Goal: Share content: Share content

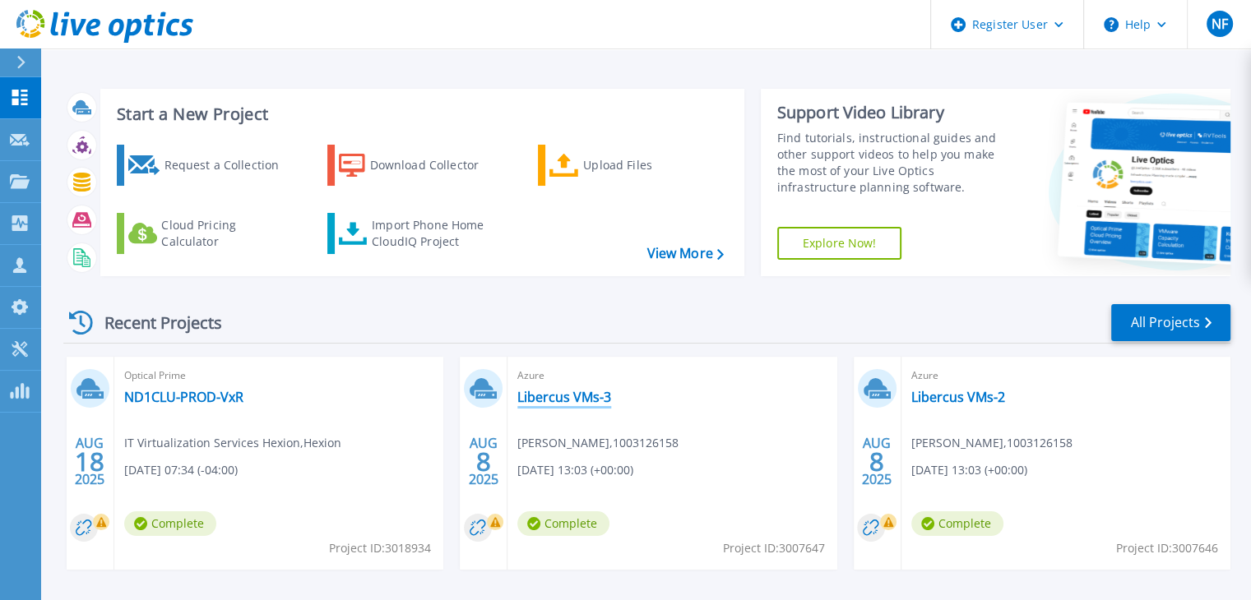
click at [568, 399] on link "Libercus VMs-3" at bounding box center [564, 397] width 94 height 16
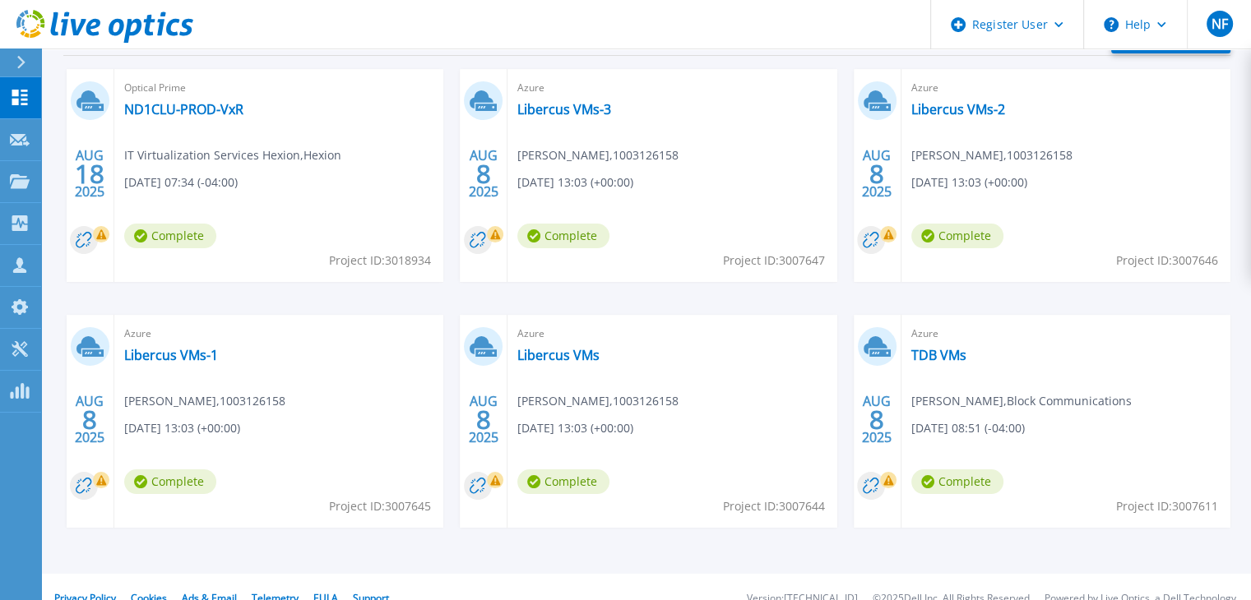
scroll to position [311, 0]
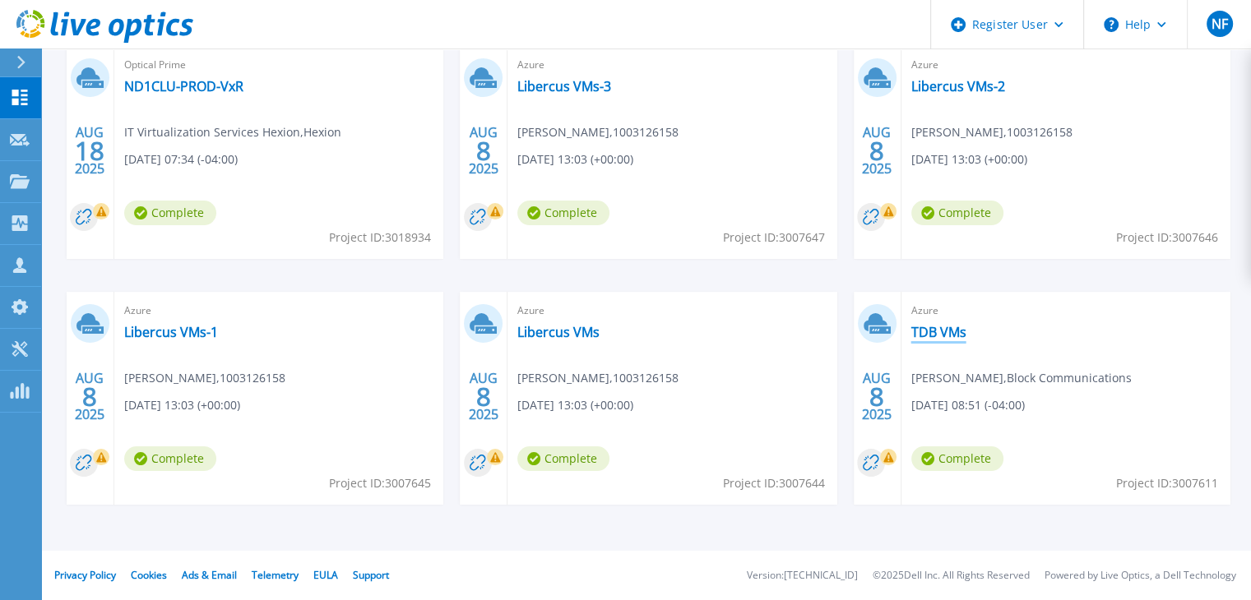
click at [958, 332] on link "TDB VMs" at bounding box center [938, 332] width 55 height 16
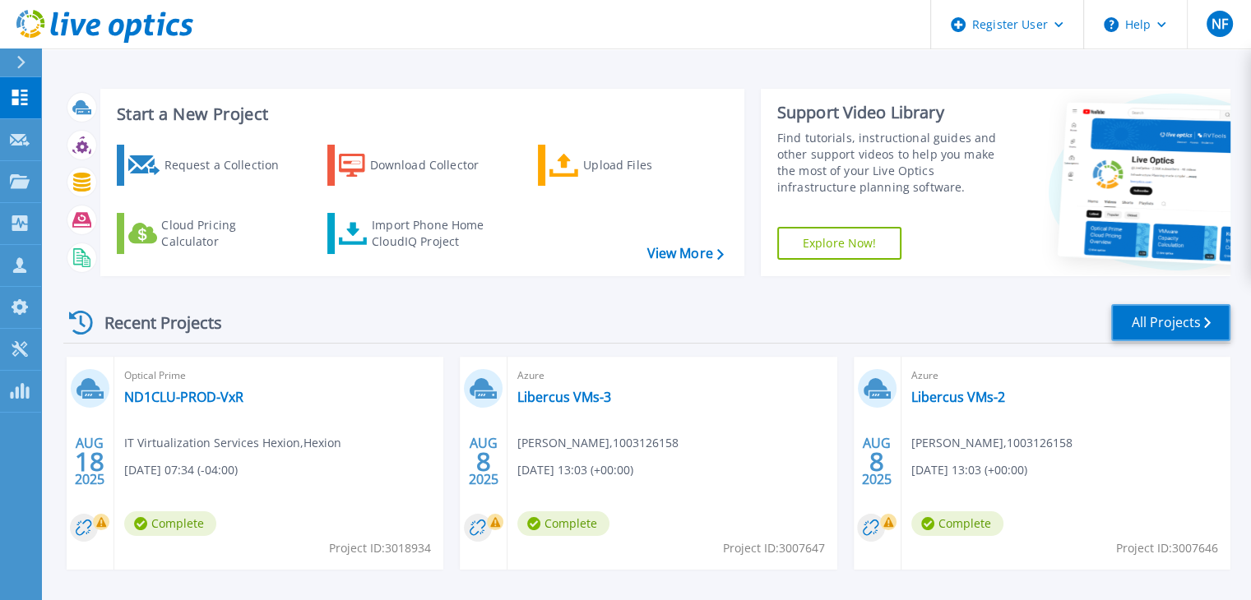
click at [1140, 315] on link "All Projects" at bounding box center [1170, 322] width 119 height 37
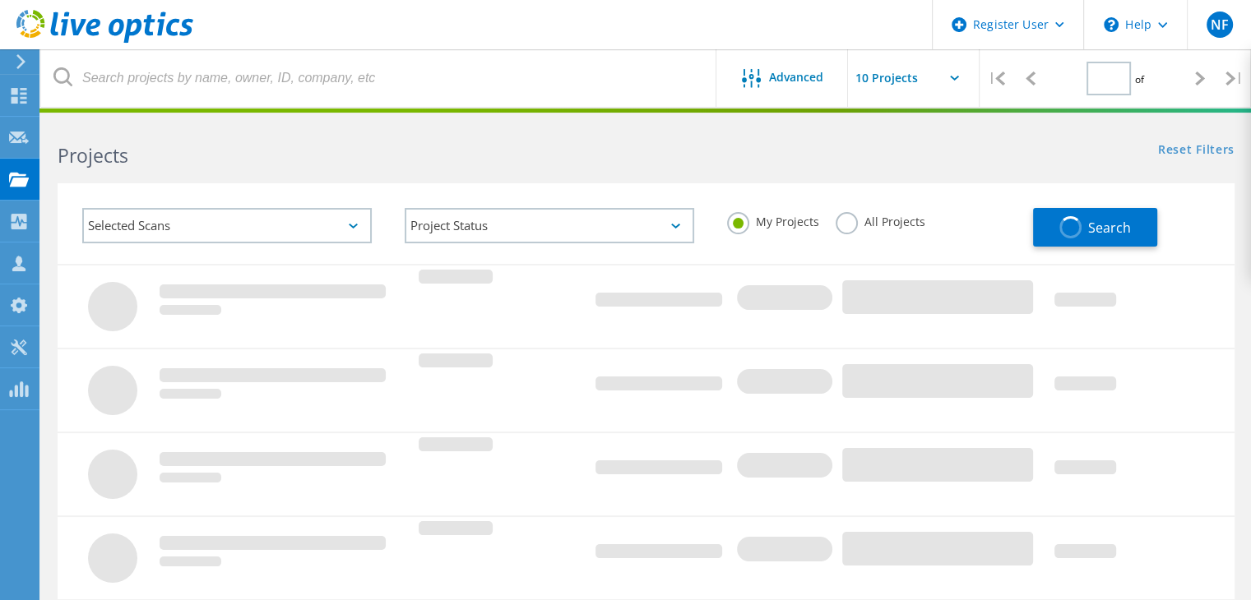
type input "4"
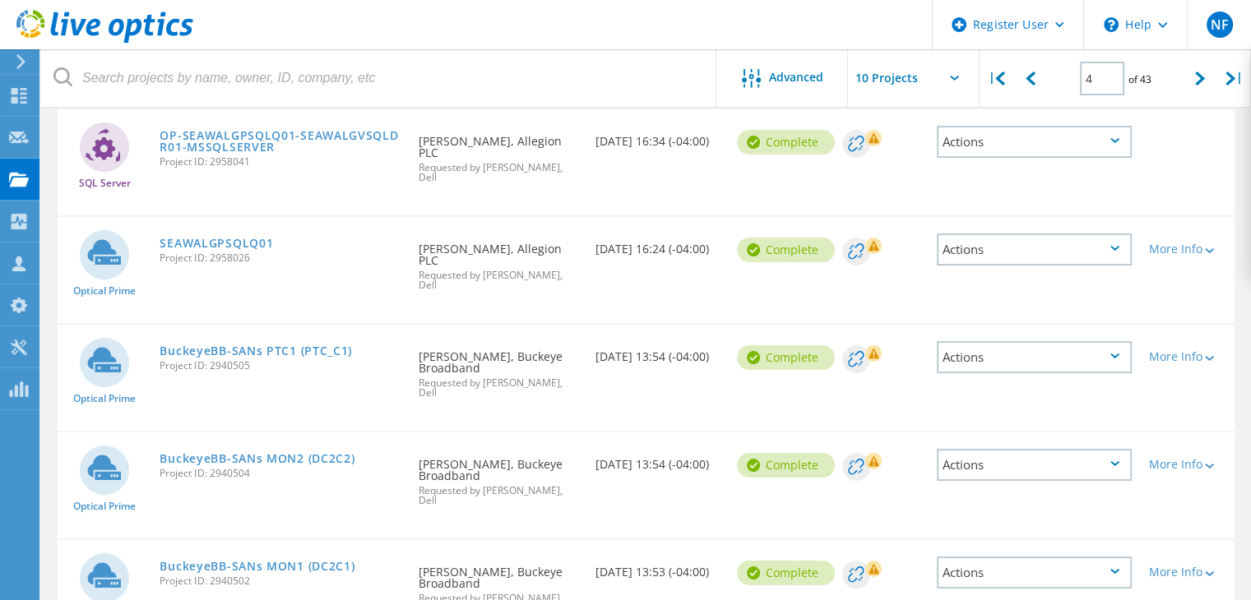
scroll to position [329, 0]
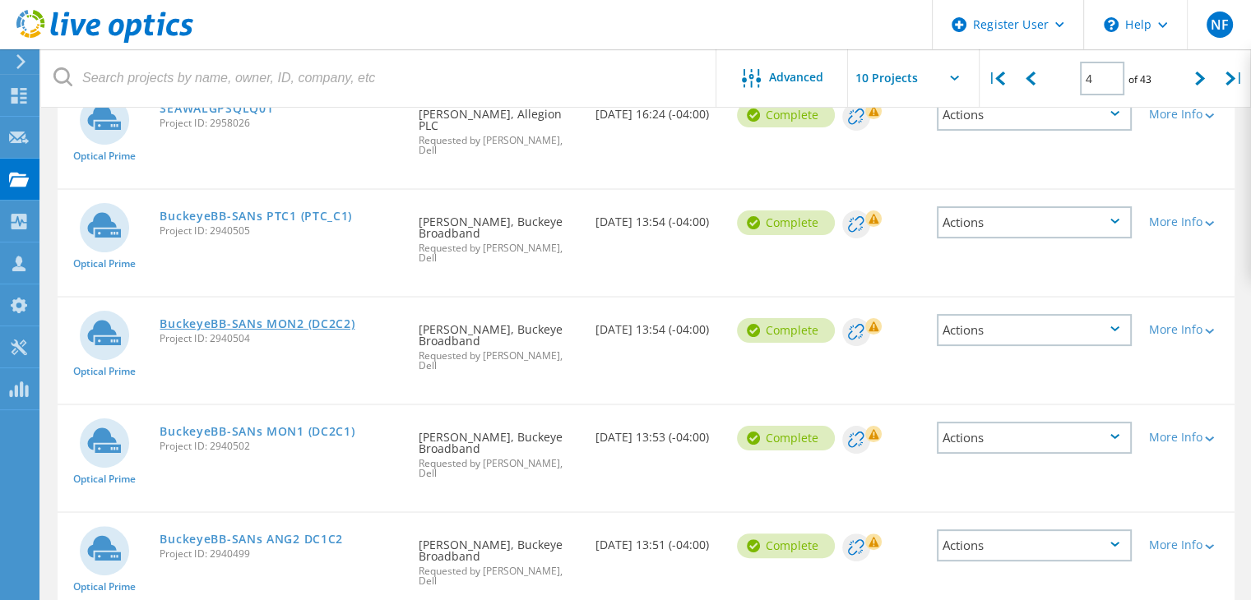
click at [281, 318] on link "BuckeyeBB-SANs MON2 (DC2C2)" at bounding box center [257, 324] width 195 height 12
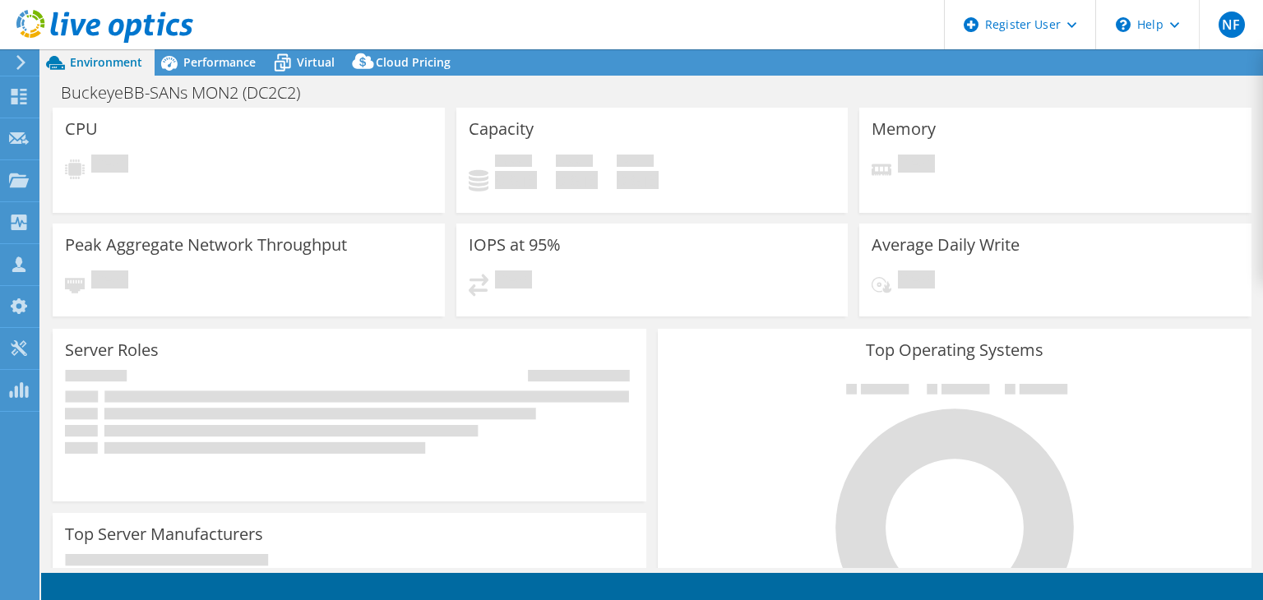
select select "USD"
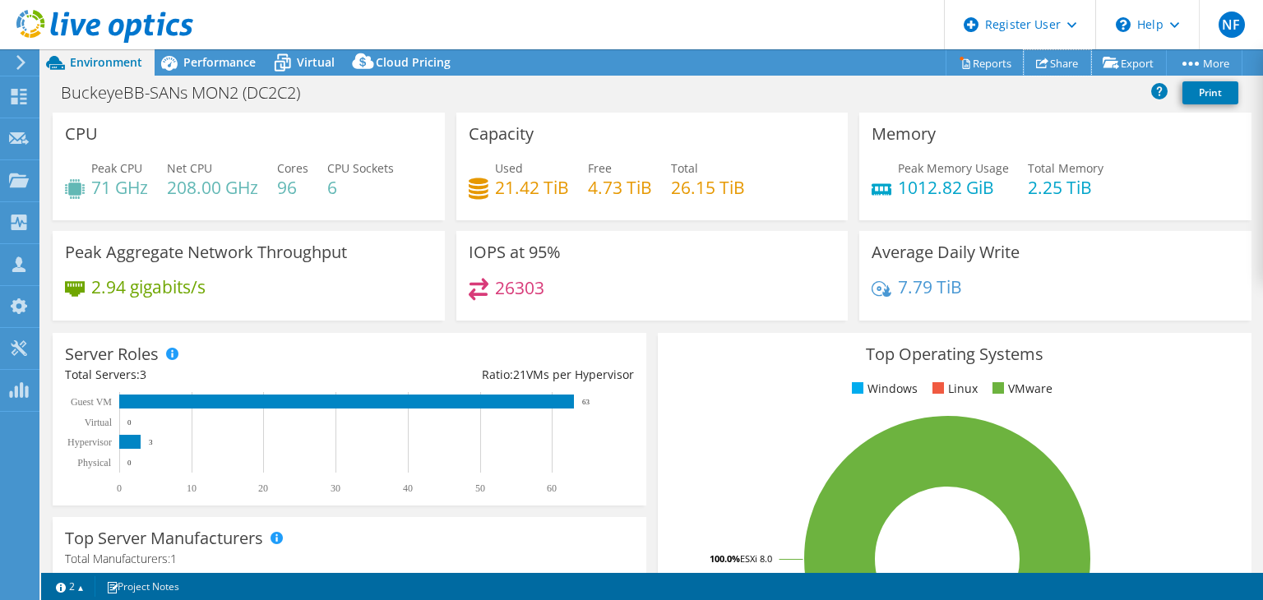
click at [1049, 57] on link "Share" at bounding box center [1057, 62] width 67 height 25
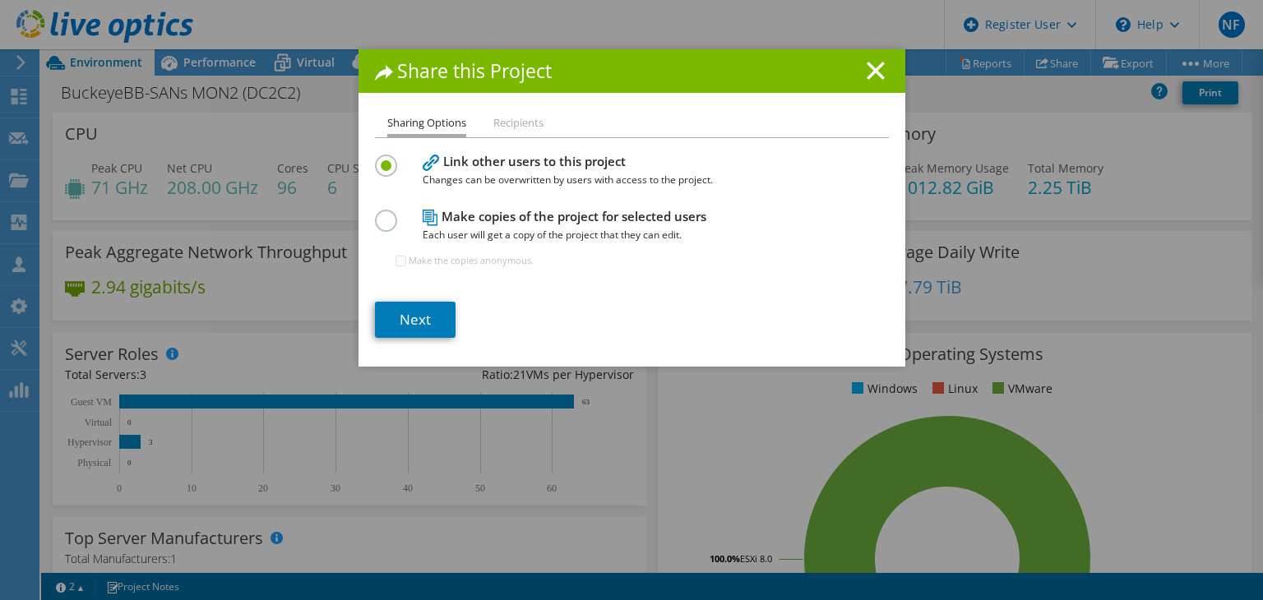
click at [386, 214] on label at bounding box center [389, 212] width 29 height 4
click at [0, 0] on input "radio" at bounding box center [0, 0] width 0 height 0
